Goal: Task Accomplishment & Management: Complete application form

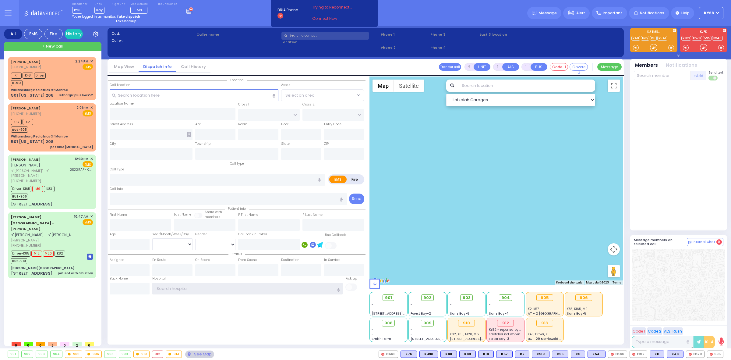
type input "ky68"
click at [247, 30] on div "Cad: Caller: Caller name Clear address Phone 1 Phone 2 Phone 3 0:00" at bounding box center [366, 42] width 517 height 29
type input "6"
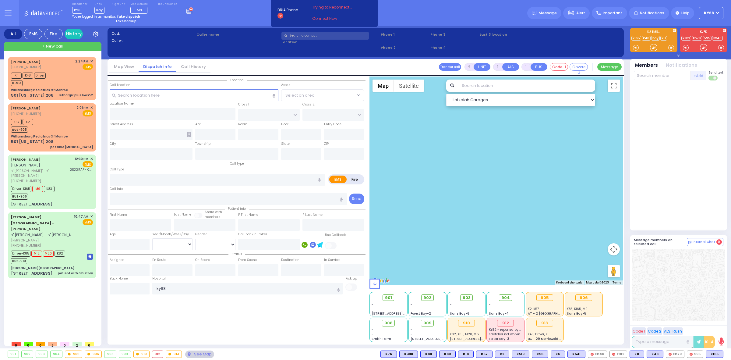
select select
radio input "true"
type input "JOEL"
type input "HALPERT"
type input "Yoel"
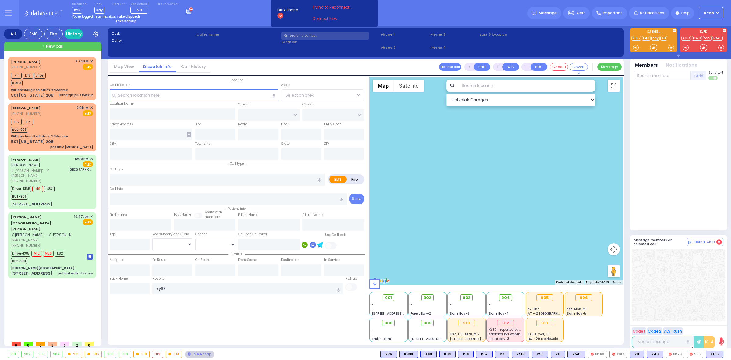
type input "Halpert"
type input "33"
select select "Year"
select select "[DEMOGRAPHIC_DATA]"
type input "12:30"
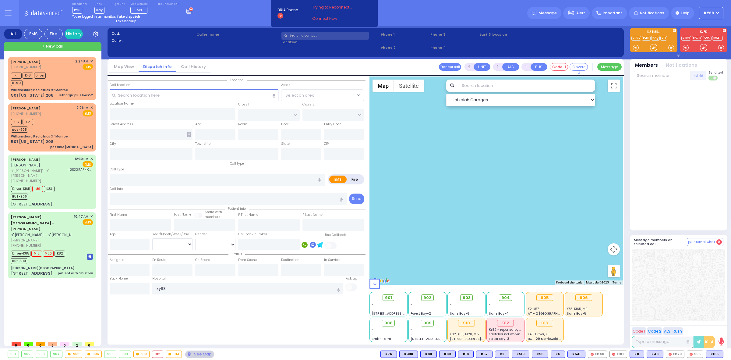
type input "12:32"
type input "12:34"
type input "13:07"
type input "13:28"
type input "14:20"
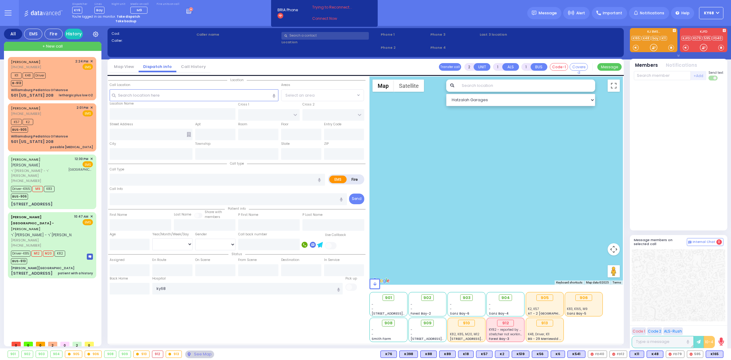
type input "14:38"
type input "[GEOGRAPHIC_DATA][PERSON_NAME]"
type input "S.M. ROSMER RD"
type input "BEER SHAVA ST"
type input "7 BEER SHAVA ST"
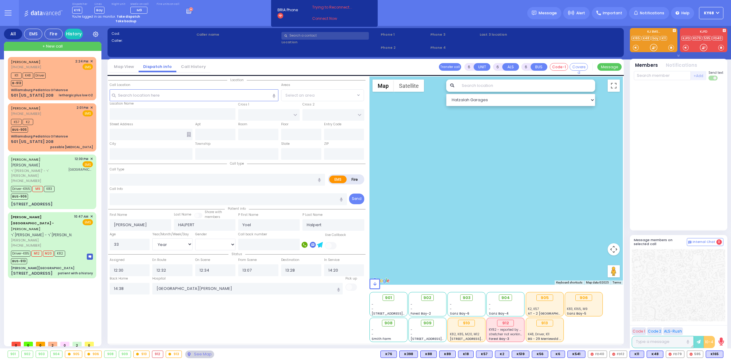
type input "401"
type input "Kiryas Joel"
type input "New York"
type input "10950"
radio input "true"
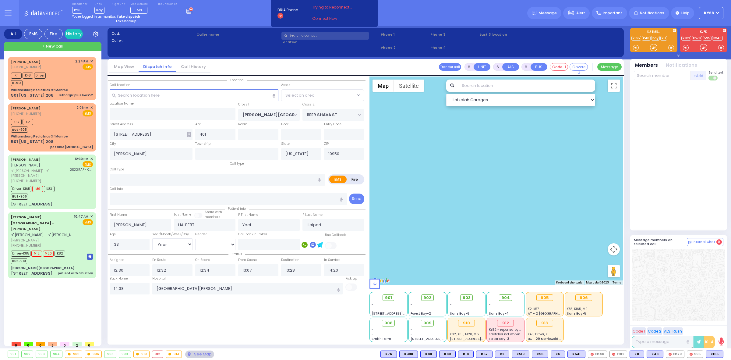
select select "Year"
select select "[DEMOGRAPHIC_DATA]"
select select "All areas"
select select "Hatzalah Garages"
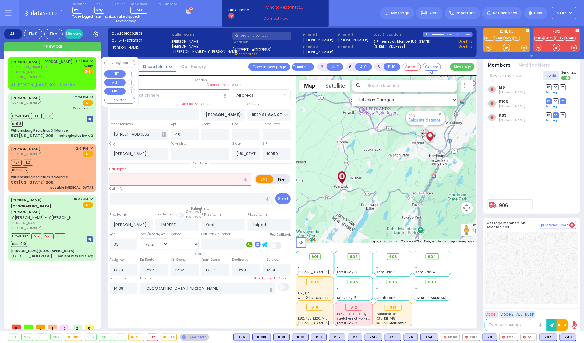
click at [44, 63] on span "[PERSON_NAME]" at bounding box center [58, 61] width 29 height 5
type input "2"
type input "1"
select select
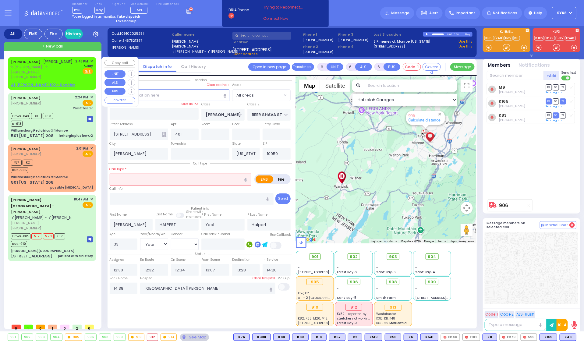
radio input "true"
type input "ELYA"
type input "[PERSON_NAME]"
select select
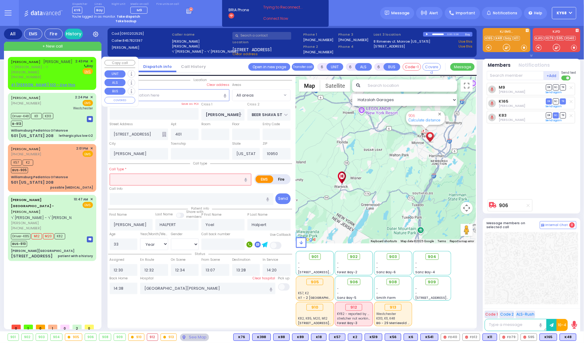
type input "14:43"
select select "Hatzalah Garages"
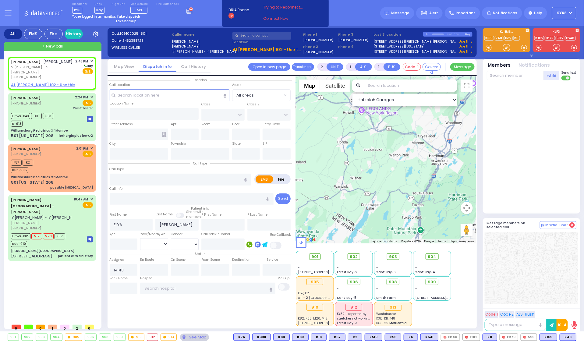
click at [186, 66] on link "Call History" at bounding box center [193, 67] width 34 height 6
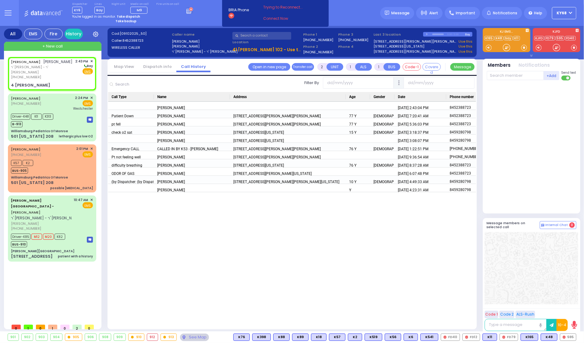
select select
radio input "true"
select select
select select "Hatzalah Garages"
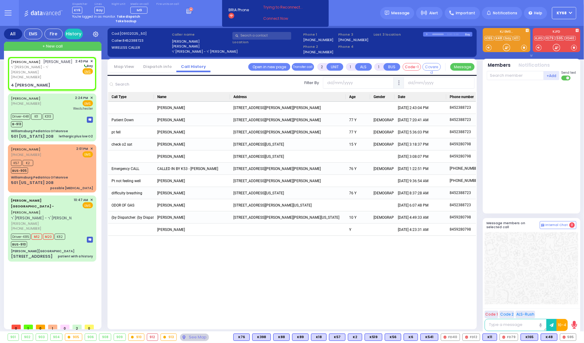
type input "SEARS RD"
type input "4 [PERSON_NAME]"
type input "Monroe"
type input "[US_STATE]"
type input "10950"
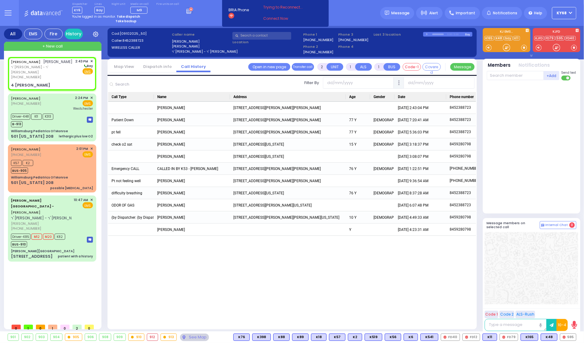
select select "[GEOGRAPHIC_DATA]"
click at [148, 66] on link "Dispatch info" at bounding box center [158, 67] width 38 height 6
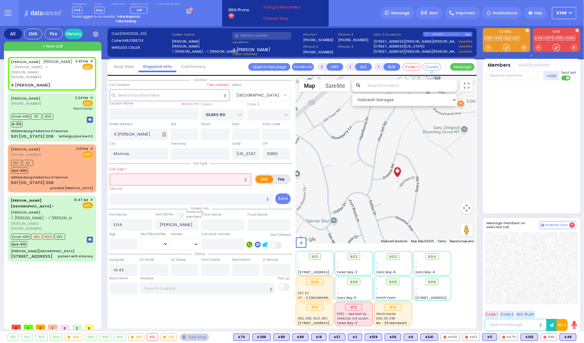
select select
radio input "true"
select select
select select "Hatzalah Garages"
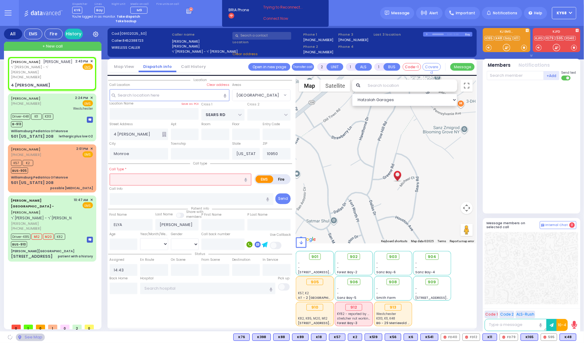
select select "[GEOGRAPHIC_DATA]"
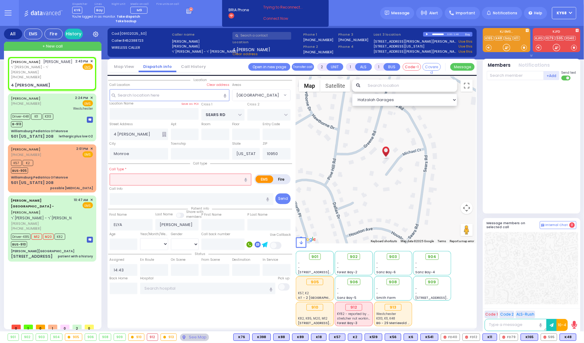
select select
radio input "true"
select select
select select "Hatzalah Garages"
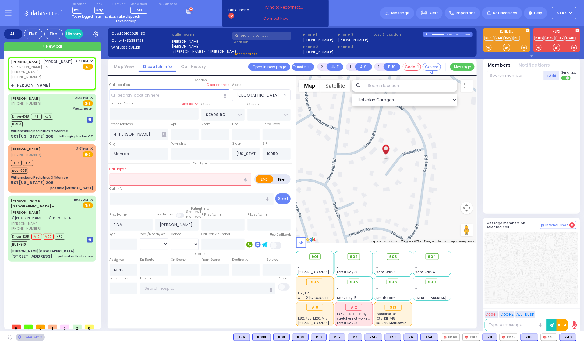
select select "[GEOGRAPHIC_DATA]"
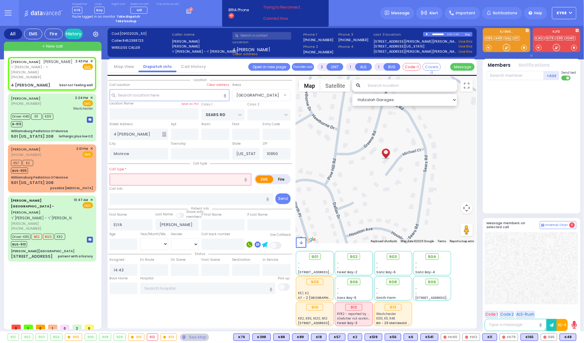
select select
type input "best not feeling well"
radio input "true"
select select
select select "Hatzalah Garages"
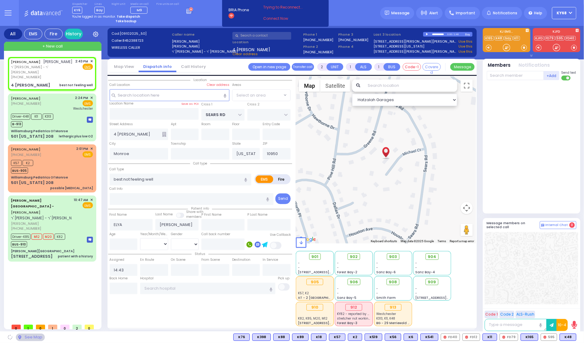
select select "[GEOGRAPHIC_DATA]"
select select
type input "t not feeling well"
radio input "true"
select select
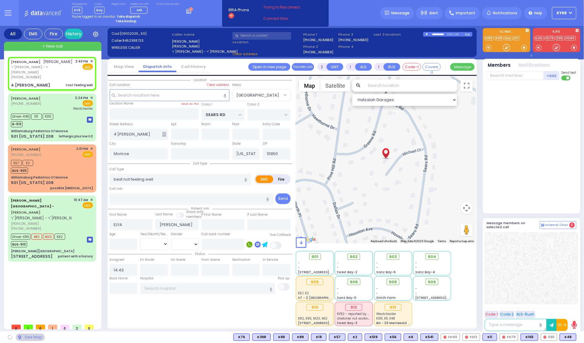
select select "Hatzalah Garages"
select select
radio input "true"
select select
select select "Hatzalah Garages"
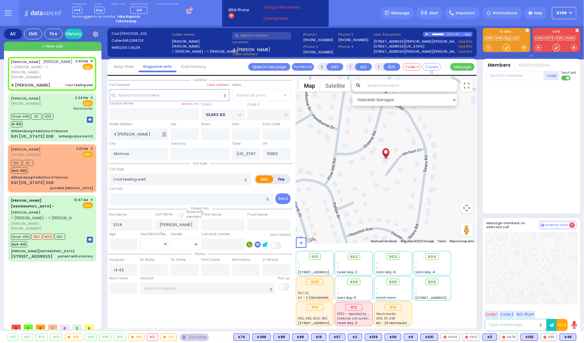
select select "[GEOGRAPHIC_DATA]"
select select
type input "not feeling well"
radio input "true"
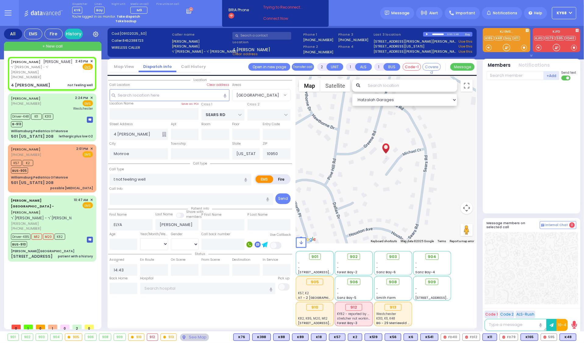
select select
select select "Hatzalah Garages"
select select "[GEOGRAPHIC_DATA]"
select select
radio input "true"
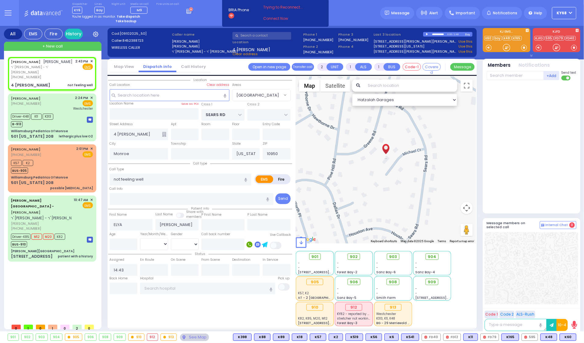
select select
select select "Hatzalah Garages"
select select "[GEOGRAPHIC_DATA]"
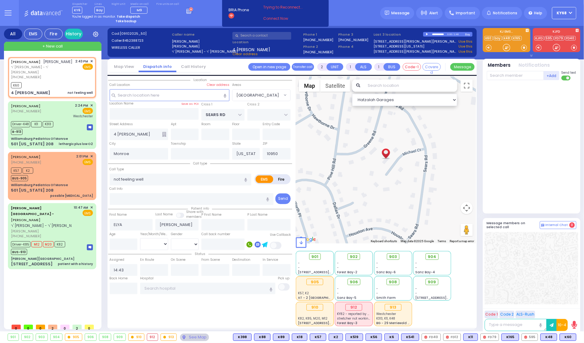
select select
radio input "true"
select select
type input "14:46"
select select "Hatzalah Garages"
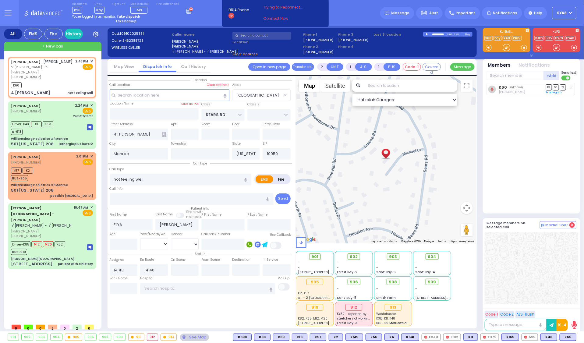
select select "[GEOGRAPHIC_DATA]"
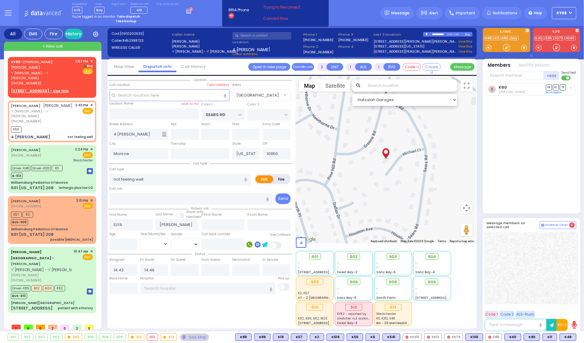
click at [426, 34] on div at bounding box center [427, 34] width 3 height 3
click at [134, 313] on div "Location All areas" at bounding box center [200, 201] width 184 height 250
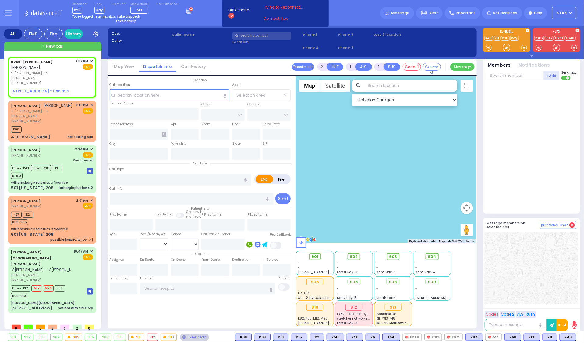
select select
radio input "true"
type input "SHMIEL"
type input "HOFMAN"
select select
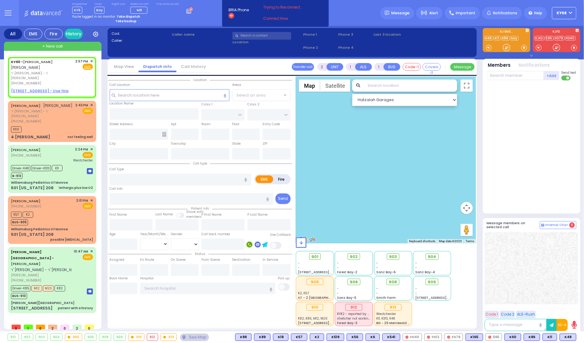
type input "14:57"
select select "Hatzalah Garages"
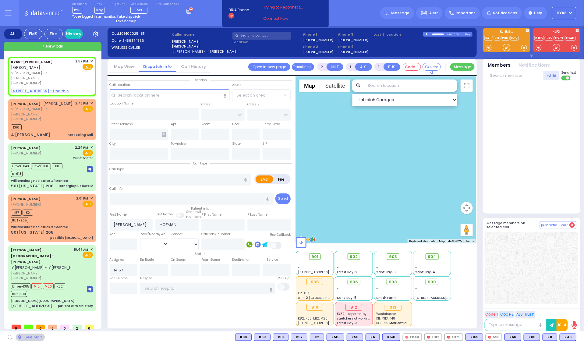
select select
radio input "true"
select select
select select "Hatzalah Garages"
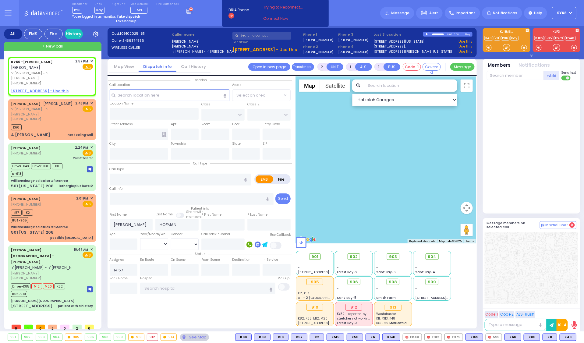
click at [427, 34] on div at bounding box center [427, 34] width 3 height 3
click at [200, 9] on div "Dispatcher KY6 shift has started. Are you ? Lines Bay Bay" at bounding box center [292, 13] width 584 height 26
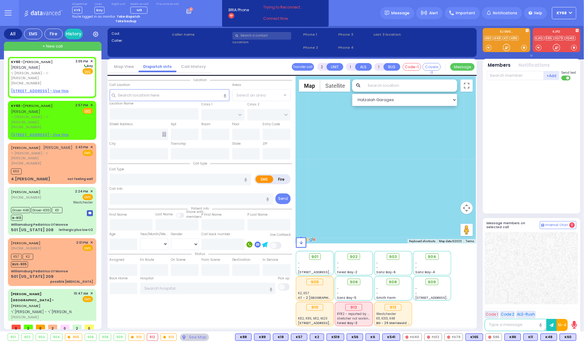
select select
radio input "true"
type input "SHMIEL"
type input "HOFMAN"
select select
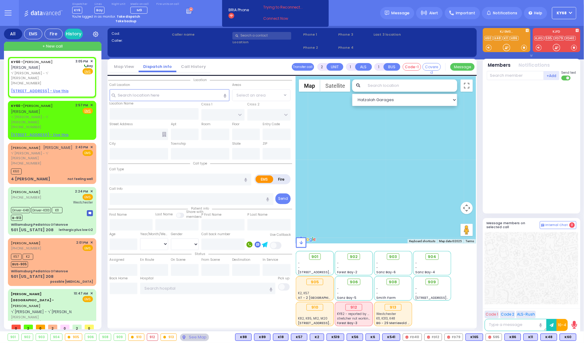
type input "15:05"
select select "Hatzalah Garages"
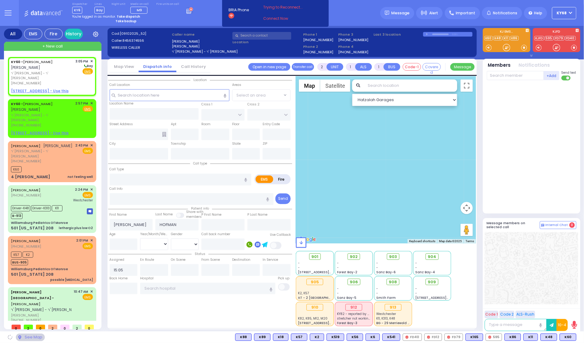
select select
radio input "true"
select select
select select "Hatzalah Garages"
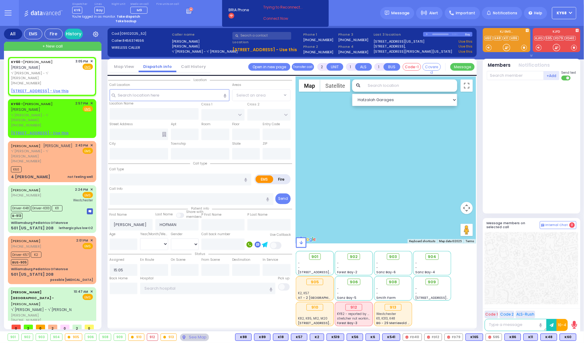
select select
radio input "true"
select select
select select "Hatzalah Garages"
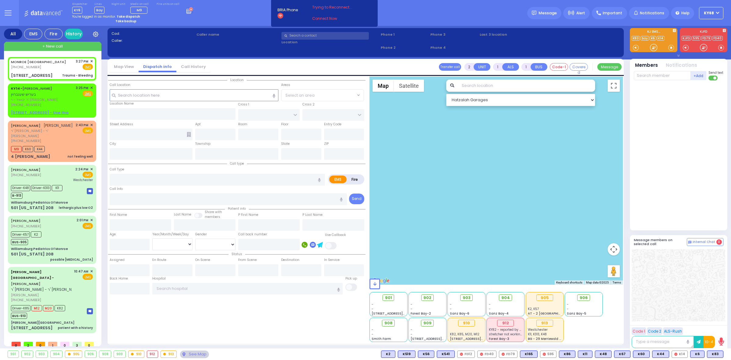
select select
type input "Trauma - Bleeding"
radio input "true"
select select
type input "15:27"
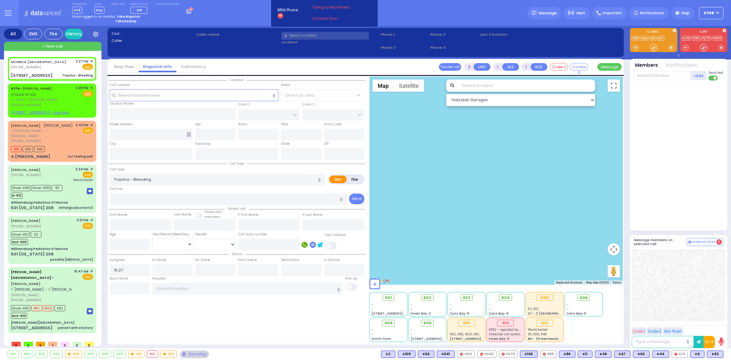
select select "Hatzalah Garages"
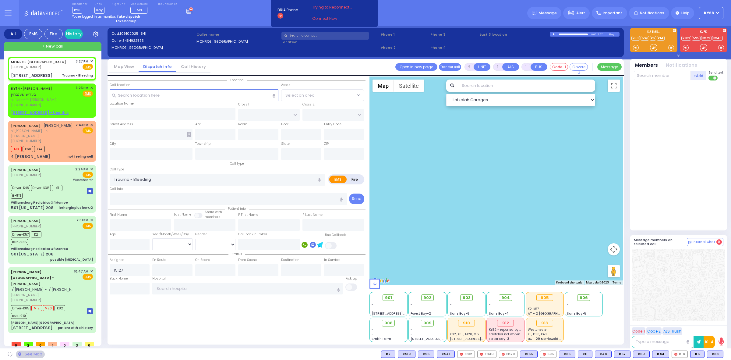
type input "[GEOGRAPHIC_DATA]"
type input "[STREET_ADDRESS]"
type input "Monroe"
type input "[US_STATE]"
type input "10950"
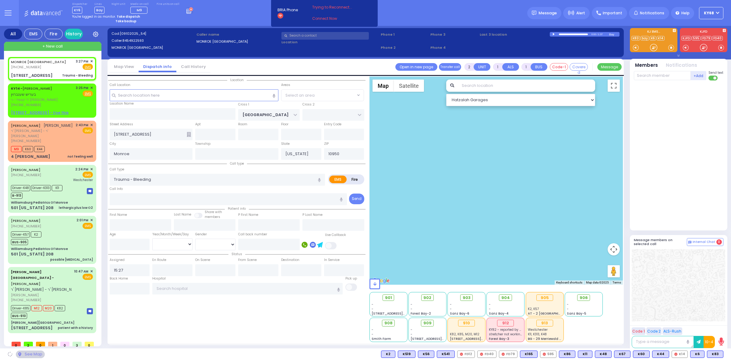
select select "SECTION 5"
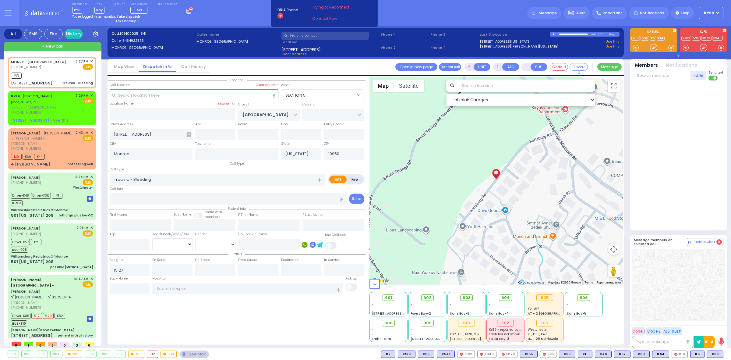
select select
radio input "true"
select select
type input "15:30"
select select "Hatzalah Garages"
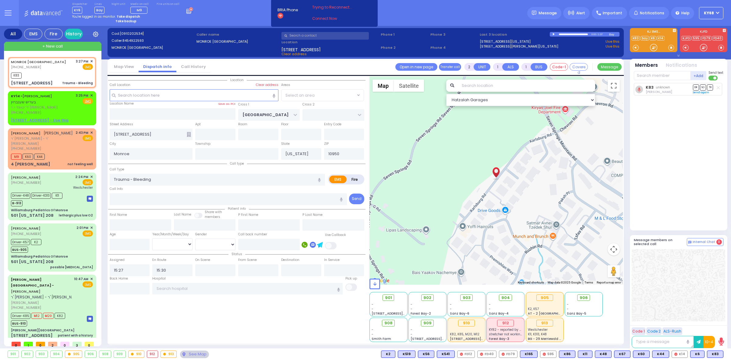
select select "SECTION 5"
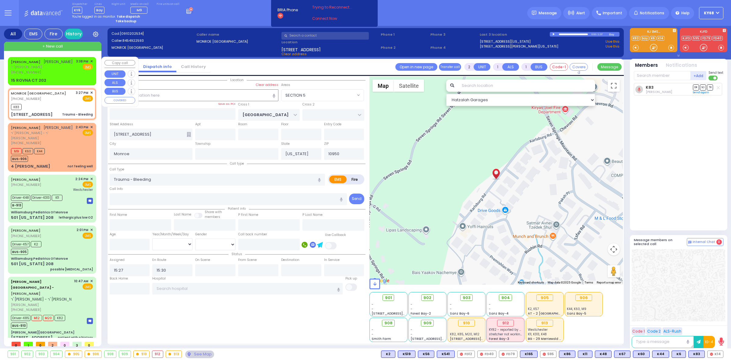
click at [41, 62] on link "AVRUM JOSEPH SCHWARTZ" at bounding box center [26, 61] width 30 height 5
select select
radio input "true"
type input "AVRUM JOSEPH"
type input "SCHWARTZ"
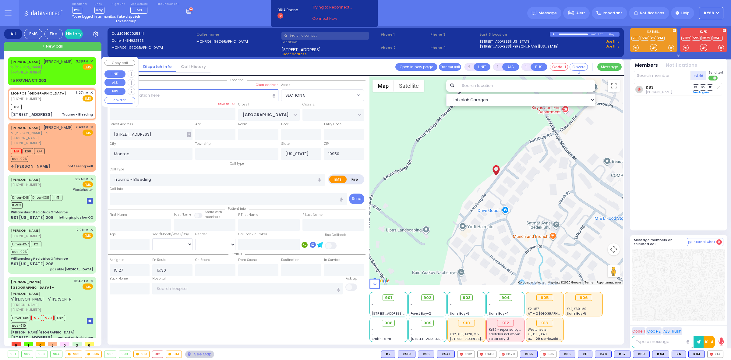
select select
type input "15:38"
select select "Hatzalah Garages"
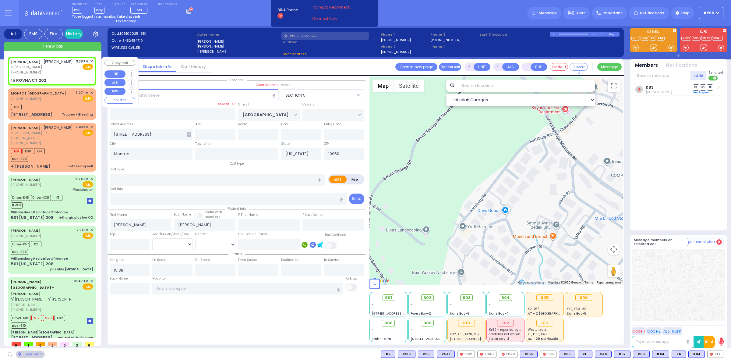
type input "CHEVRON RD"
type input "SEVEN SPRINGS MOUNTAIN RD"
type input "15 ROVNA CT"
type input "202"
select select "SECTION 5"
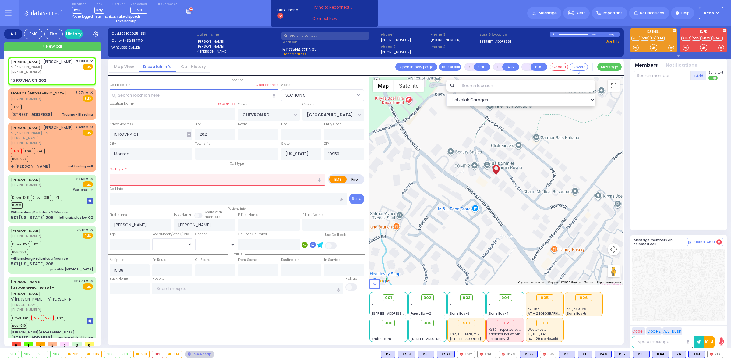
click at [554, 34] on div at bounding box center [554, 34] width 3 height 3
select select
type input "child with the history"
radio input "true"
select select
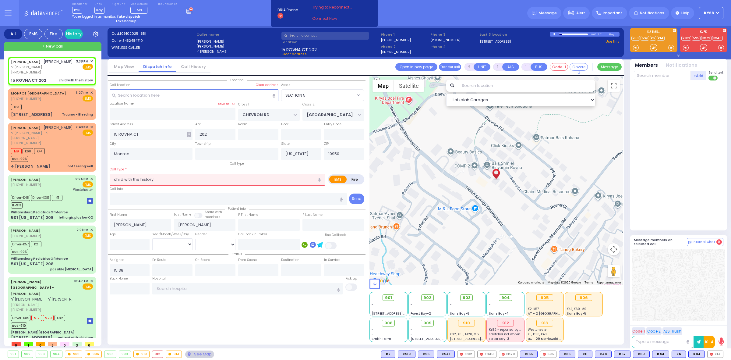
select select "Hatzalah Garages"
select select "SECTION 5"
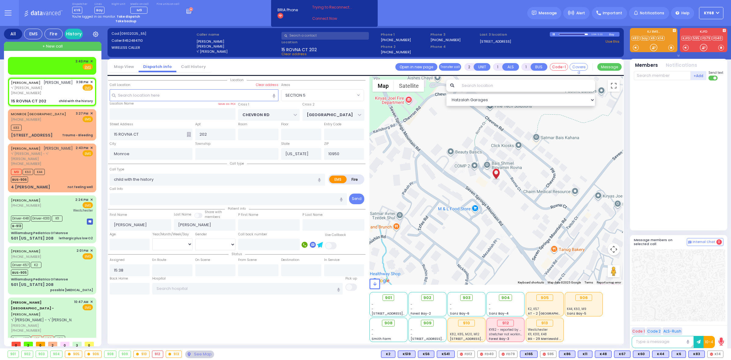
click at [209, 303] on div "Location All areas" at bounding box center [236, 208] width 257 height 265
click at [202, 322] on div "Location All areas" at bounding box center [236, 208] width 257 height 265
click at [201, 321] on div "Location All areas" at bounding box center [236, 208] width 257 height 265
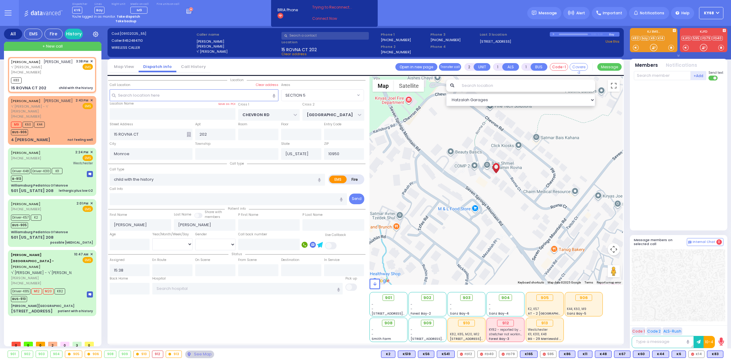
select select
radio input "true"
select select
type input "15:43"
select select "Hatzalah Garages"
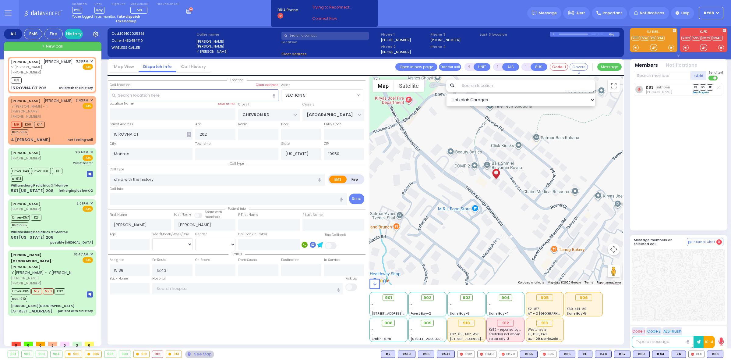
select select "SECTION 5"
select select
radio input "true"
select select
select select "SECTION 5"
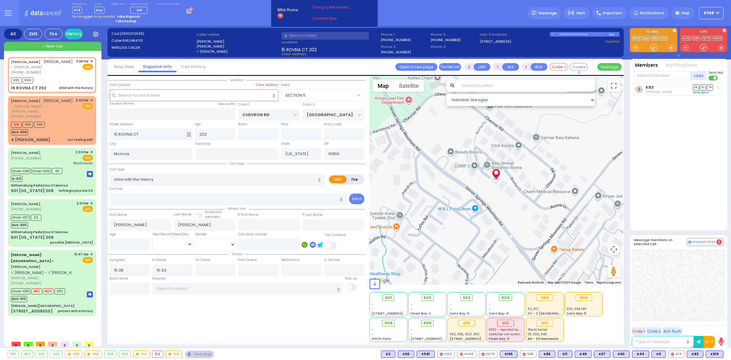
select select "Hatzalah Garages"
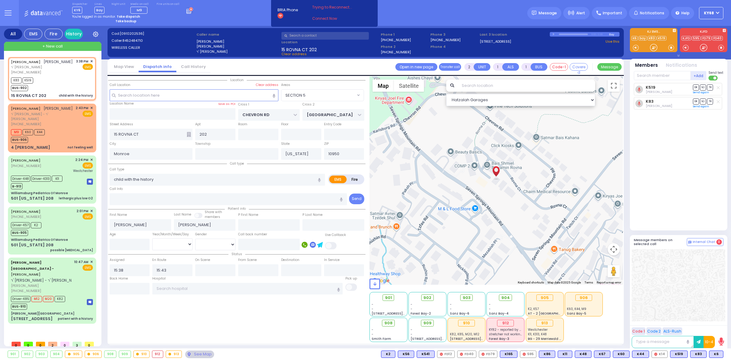
select select
radio input "true"
select select
select select "Hatzalah Garages"
select select "SECTION 5"
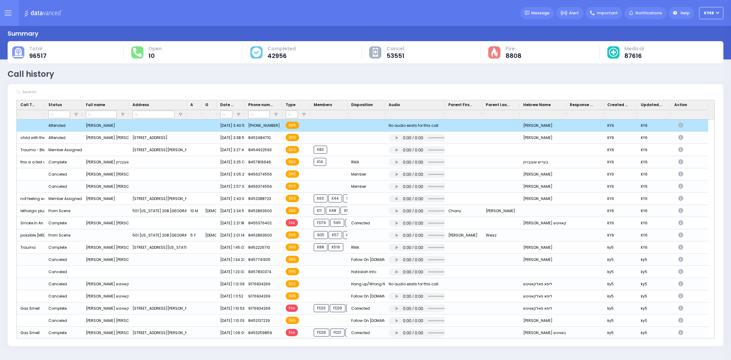
click at [680, 126] on icon "Press SPACE to deselect this row." at bounding box center [682, 125] width 7 height 5
select select
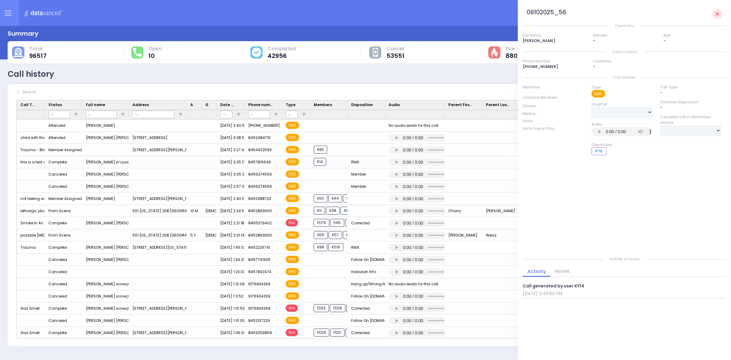
click at [637, 222] on div "Type EMS Hospital Aizer Health Center Aizer Health Center Aizer Health Center A…" at bounding box center [622, 165] width 69 height 162
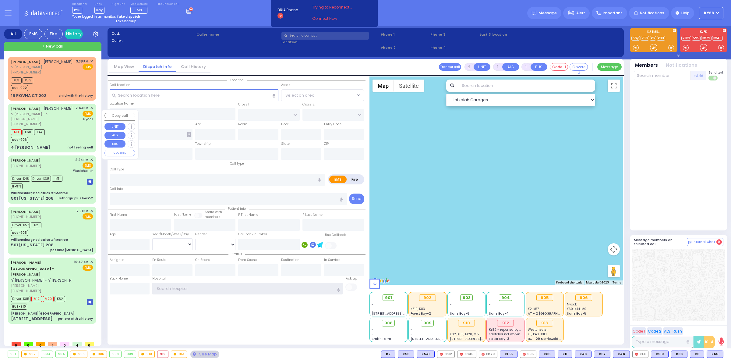
type input "ky68"
click at [53, 133] on div "M9 K60 K44 BUS-906" at bounding box center [52, 135] width 82 height 15
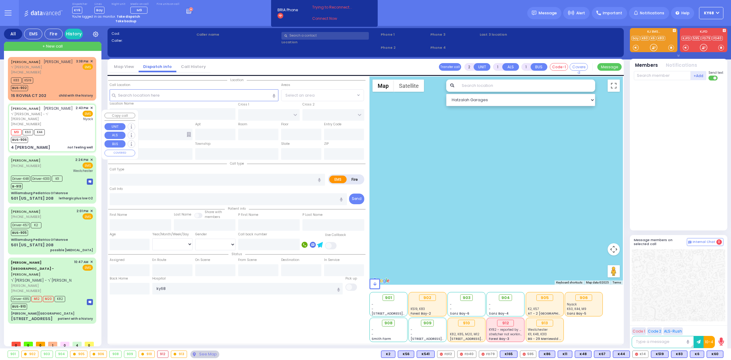
select select
type input "not feeling well"
radio input "true"
type input "ELYA"
type input "MINTZ"
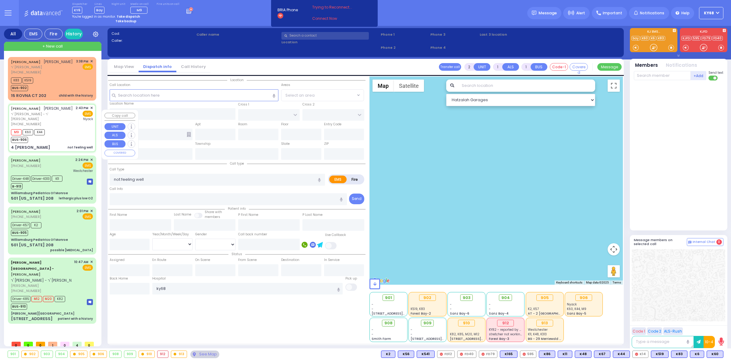
select select
type input "14:43"
type input "14:46"
type input "15:51"
type input "Montefiore Nyack Hospital"
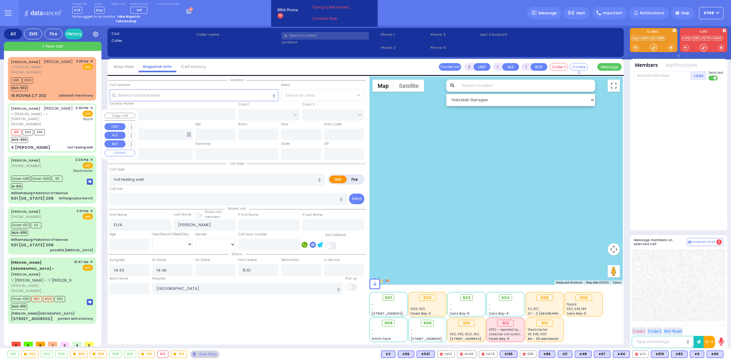
select select "Hatzalah Garages"
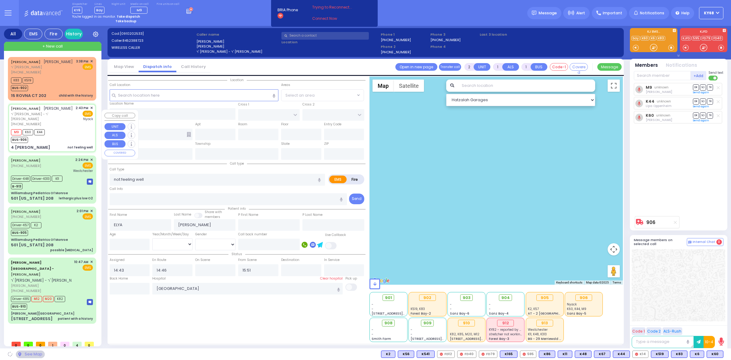
type input "SEARS RD"
type input "4 [PERSON_NAME]"
type input "Monroe"
type input "[US_STATE]"
type input "10950"
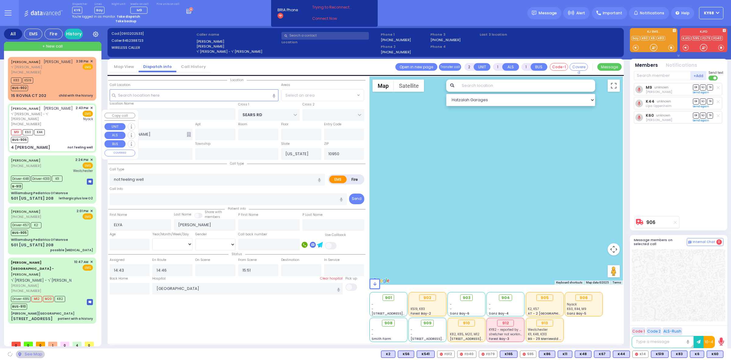
select select "[GEOGRAPHIC_DATA]"
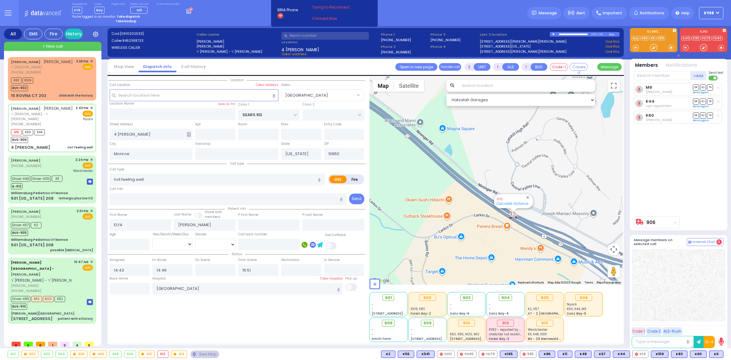
drag, startPoint x: 435, startPoint y: 160, endPoint x: 465, endPoint y: 202, distance: 51.9
click at [465, 202] on div "906 Calculate distance" at bounding box center [497, 180] width 254 height 208
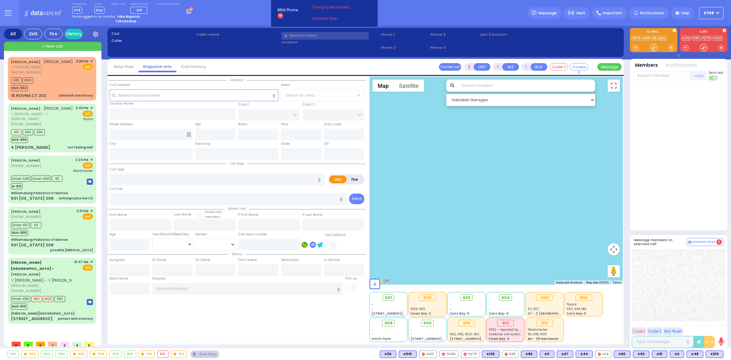
select select
type input "child with the history"
radio input "true"
type input "[PERSON_NAME]"
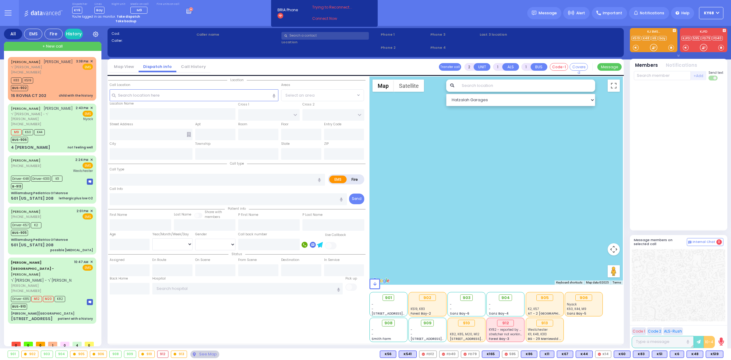
select select
type input "15:38"
type input "15:43"
select select "Hatzalah Garages"
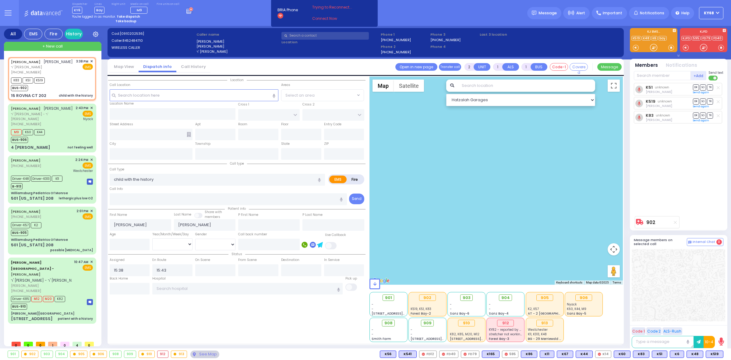
type input "CHEVRON RD"
type input "[GEOGRAPHIC_DATA]"
type input "15 ROVNA CT"
type input "202"
type input "Monroe"
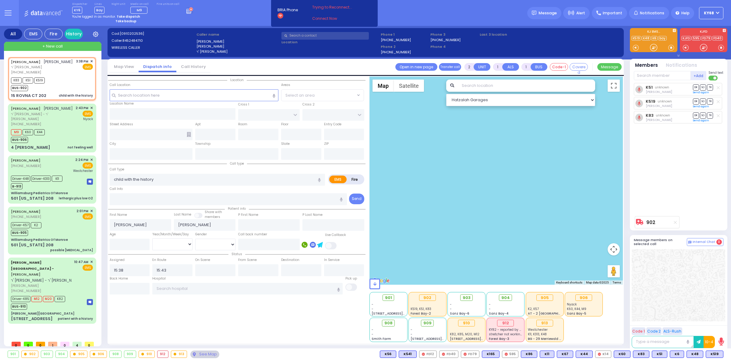
type input "[US_STATE]"
type input "10950"
select select "SECTION 5"
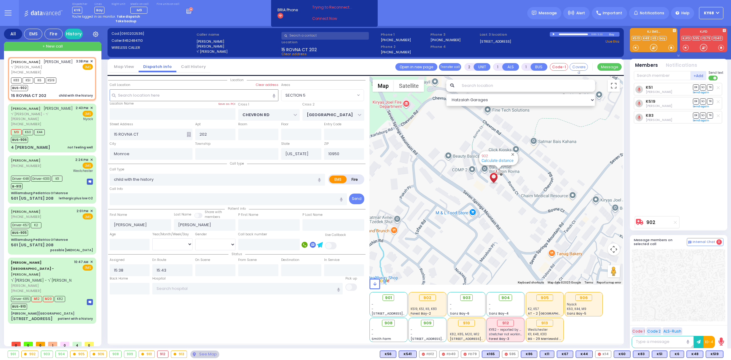
select select
radio input "true"
select select
select select "Hatzalah Garages"
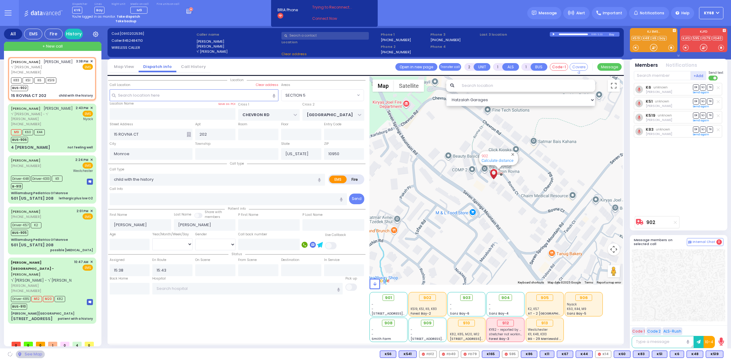
select select "SECTION 5"
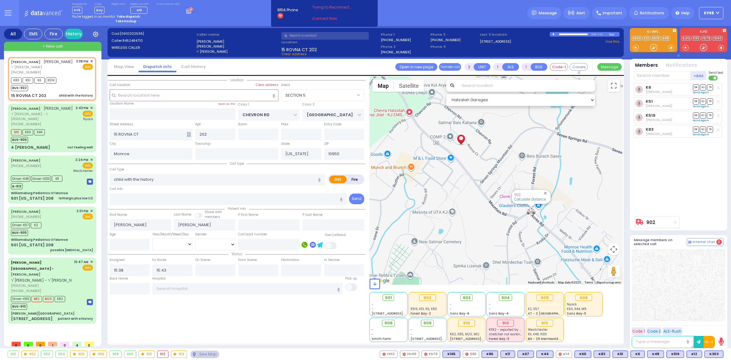
click at [186, 12] on icon at bounding box center [189, 10] width 7 height 7
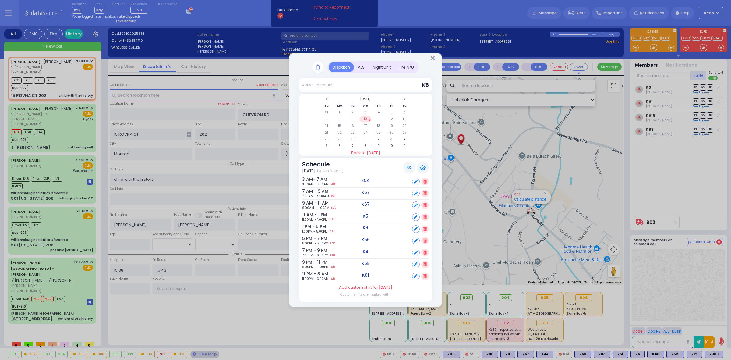
click at [360, 69] on div "ALS" at bounding box center [361, 67] width 15 height 10
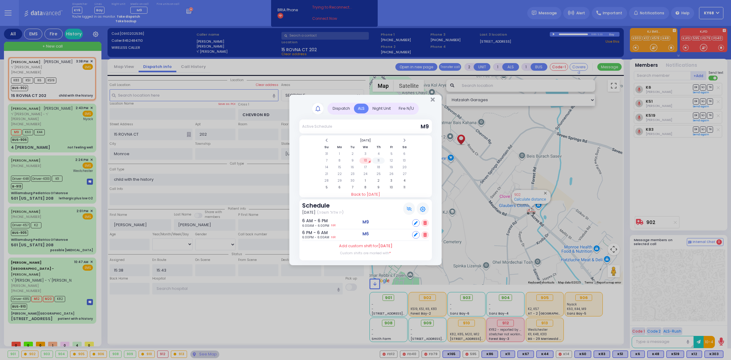
click at [378, 163] on td "11" at bounding box center [378, 161] width 12 height 6
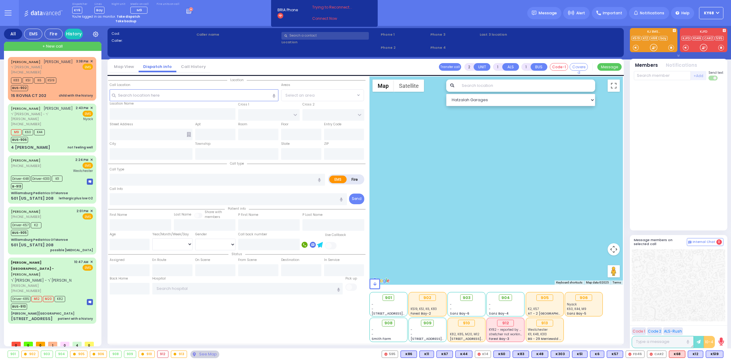
type input "6"
select select
type input "child with the history"
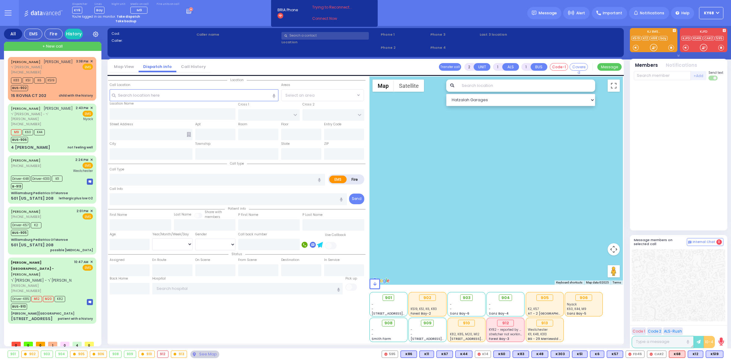
radio input "true"
type input "[PERSON_NAME]"
type input "Unknown"
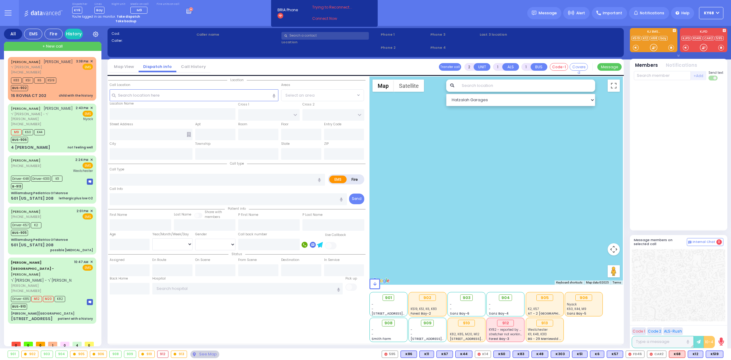
select select "Year"
type input "15:38"
type input "15:43"
type input "15:46"
type input "15:50"
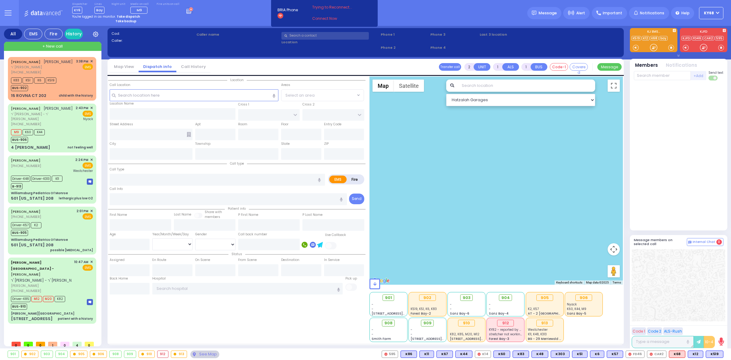
type input "16:22"
type input "16:35"
type input "CHEVRON RD"
type input "[GEOGRAPHIC_DATA]"
type input "15 ROVNA CT"
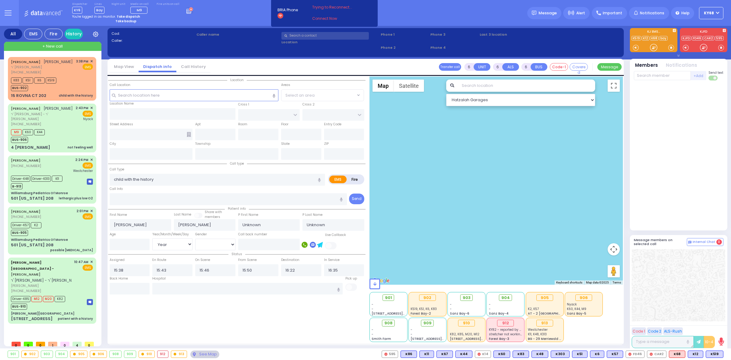
type input "202"
type input "Monroe"
type input "[US_STATE]"
type input "10950"
select select "SECTION 5"
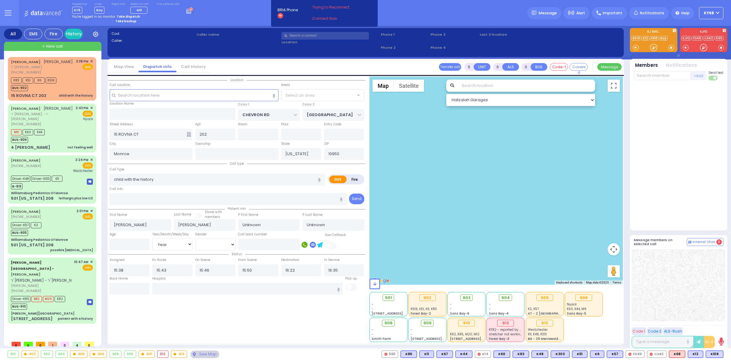
select select "Hatzalah Garages"
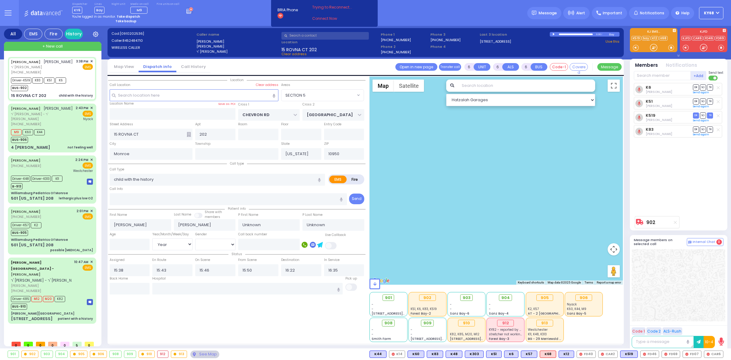
select select
radio input "true"
type input "Yikseiel"
type input "[PERSON_NAME]"
type input "1"
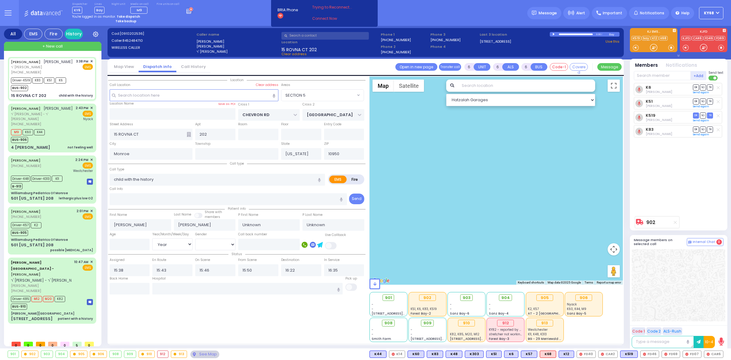
select select "Year"
select select "[DEMOGRAPHIC_DATA]"
select select "SECTION 5"
select select "Hatzalah Garages"
select select
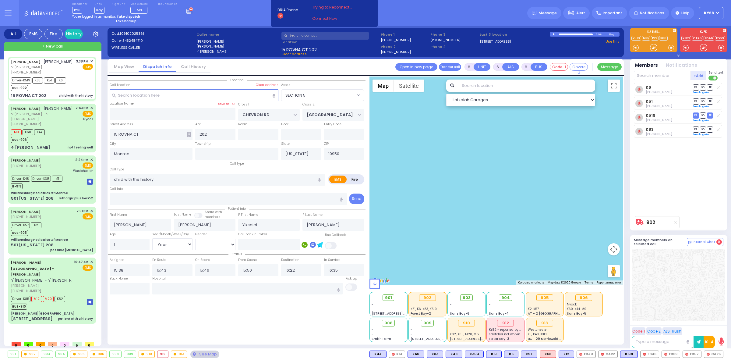
radio input "true"
select select "Year"
select select "[DEMOGRAPHIC_DATA]"
select select "SECTION 5"
select select "Hatzalah Garages"
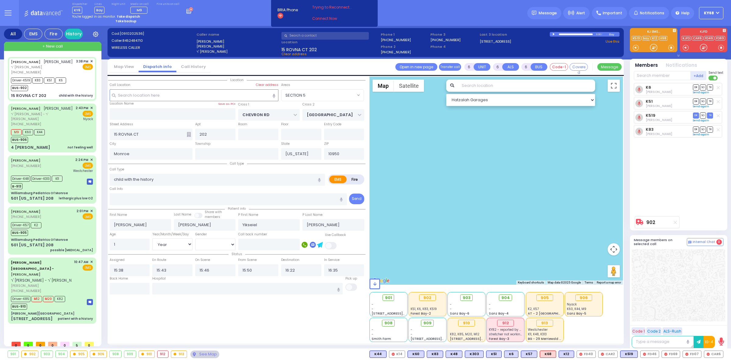
select select
radio input "true"
select select "Year"
select select "[DEMOGRAPHIC_DATA]"
select select "SECTION 5"
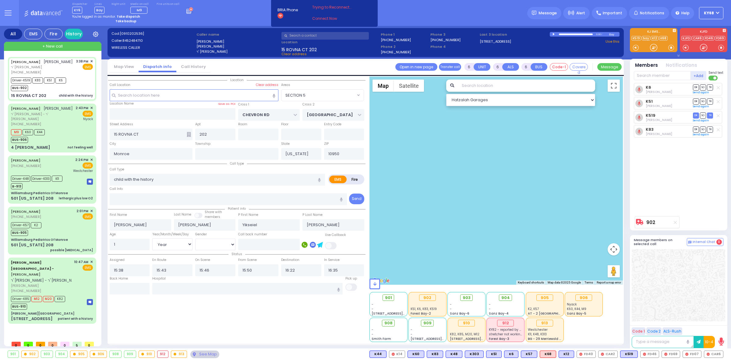
select select "Hatzalah Garages"
select select
radio input "true"
select select "Year"
select select "[DEMOGRAPHIC_DATA]"
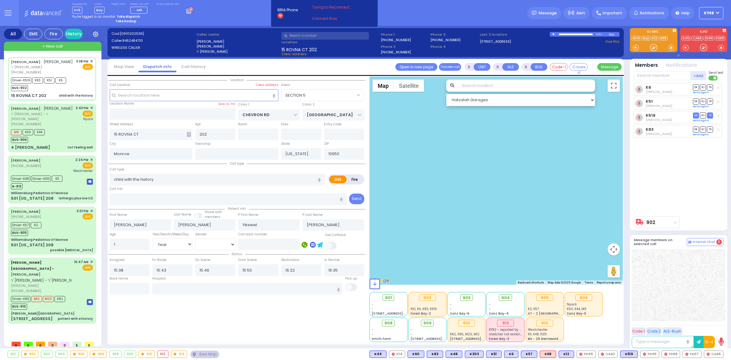
select select "SECTION 5"
select select "Hatzalah Garages"
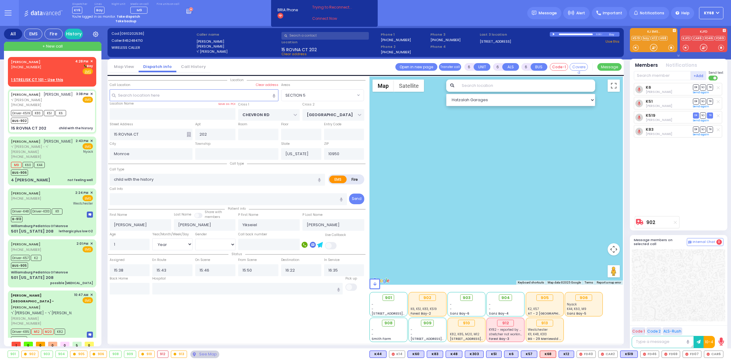
select select
radio input "true"
select select "Year"
select select "[DEMOGRAPHIC_DATA]"
select select "Hatzalah Garages"
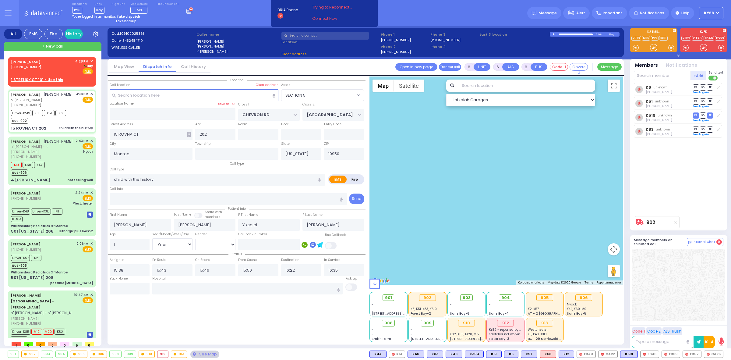
select select "SECTION 5"
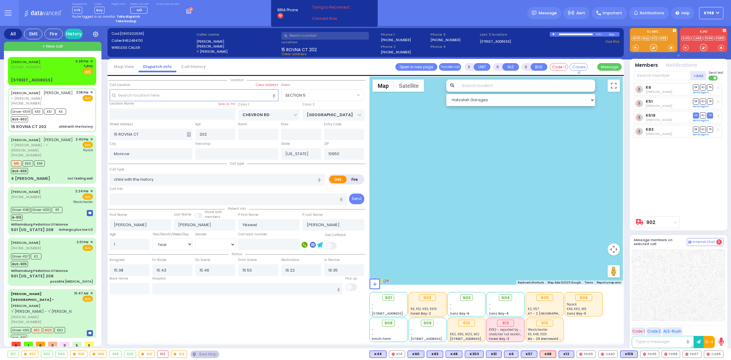
select select
radio input "true"
select select "Year"
select select "[DEMOGRAPHIC_DATA]"
type input "[US_STATE][GEOGRAPHIC_DATA] [PERSON_NAME][GEOGRAPHIC_DATA] [STREET_ADDRESS][US_…"
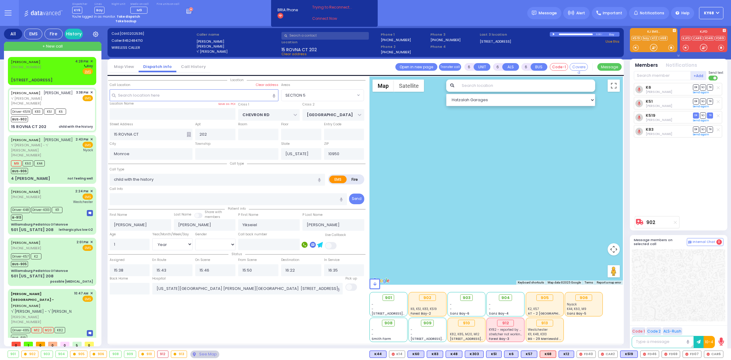
select select "SECTION 5"
select select "Hatzalah Garages"
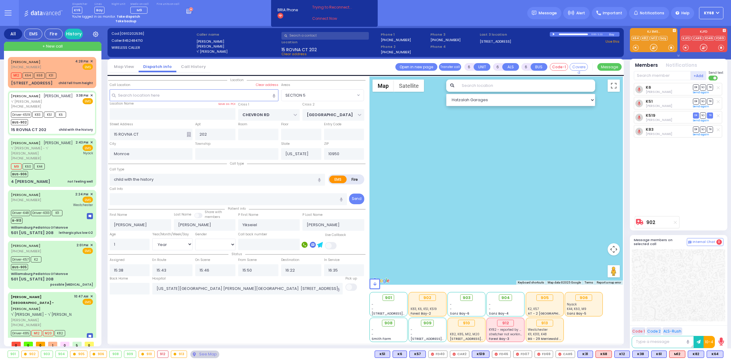
select select
radio input "true"
select select "Year"
select select "[DEMOGRAPHIC_DATA]"
select select "SECTION 5"
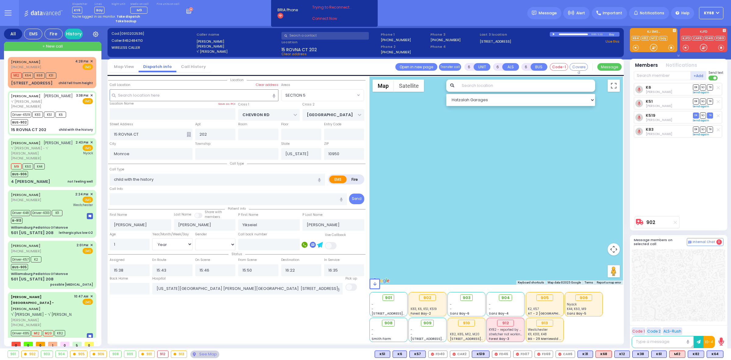
select select "Hatzalah Garages"
